Goal: Task Accomplishment & Management: Manage account settings

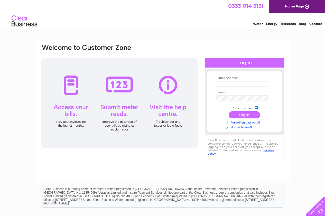
type input "[EMAIL_ADDRESS][DOMAIN_NAME]"
click at [246, 116] on input "submit" at bounding box center [245, 114] width 32 height 7
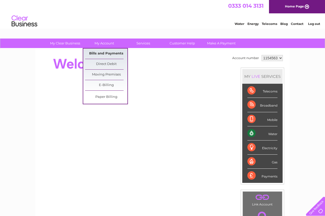
click at [107, 53] on link "Bills and Payments" at bounding box center [106, 54] width 42 height 10
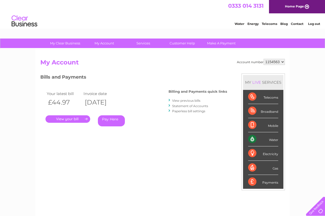
click at [70, 118] on link "." at bounding box center [67, 118] width 45 height 7
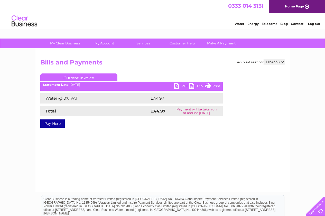
click at [184, 85] on link "PDF" at bounding box center [181, 86] width 15 height 7
click at [283, 42] on div "My Clear Business Login Details My Details My Preferences Link Account My Accou…" at bounding box center [162, 44] width 325 height 10
